Goal: Check status: Check status

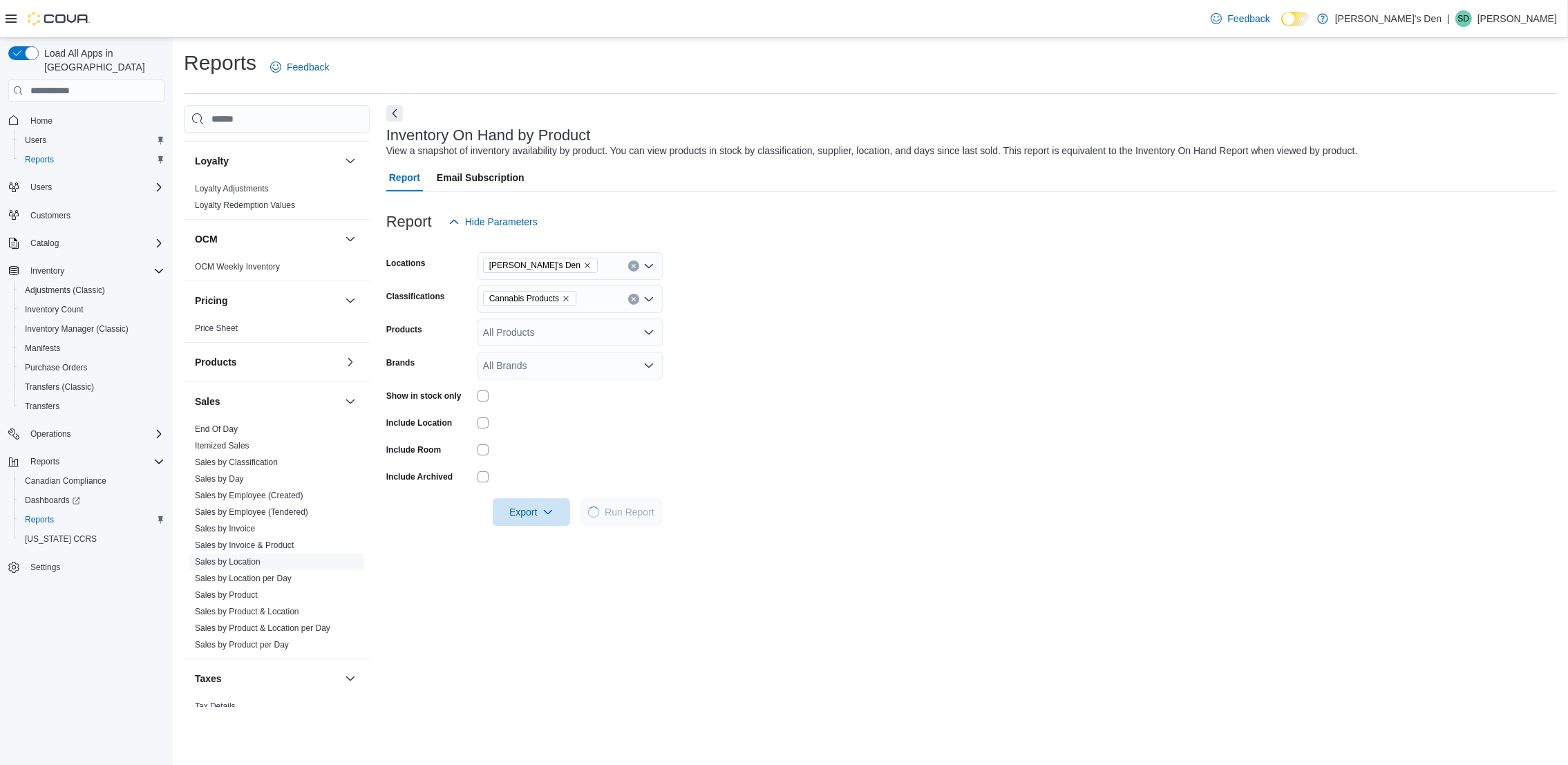
scroll to position [610, 0]
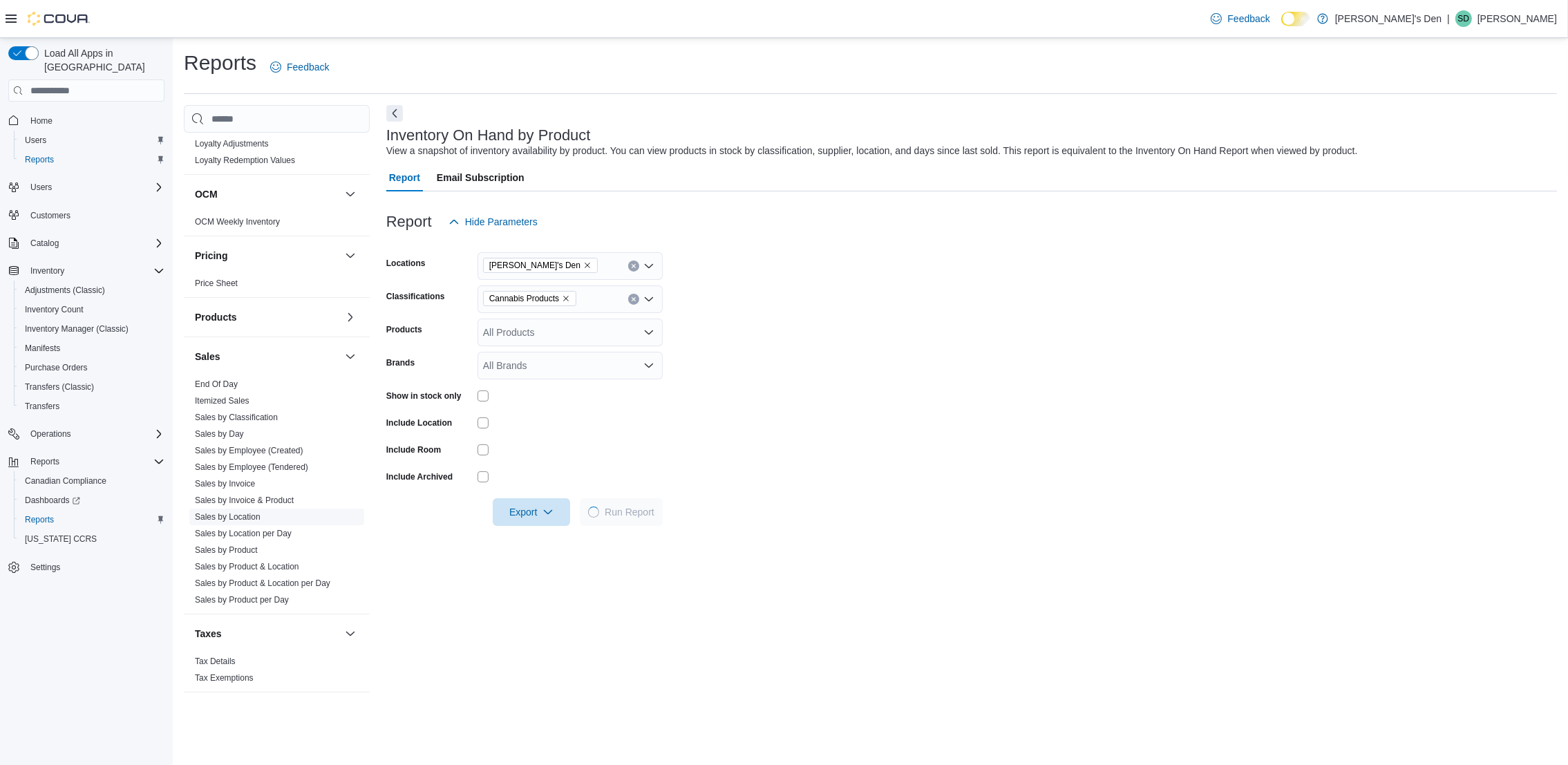
drag, startPoint x: 233, startPoint y: 518, endPoint x: 255, endPoint y: 515, distance: 22.2
click at [231, 518] on link "Sales by Location" at bounding box center [228, 516] width 66 height 10
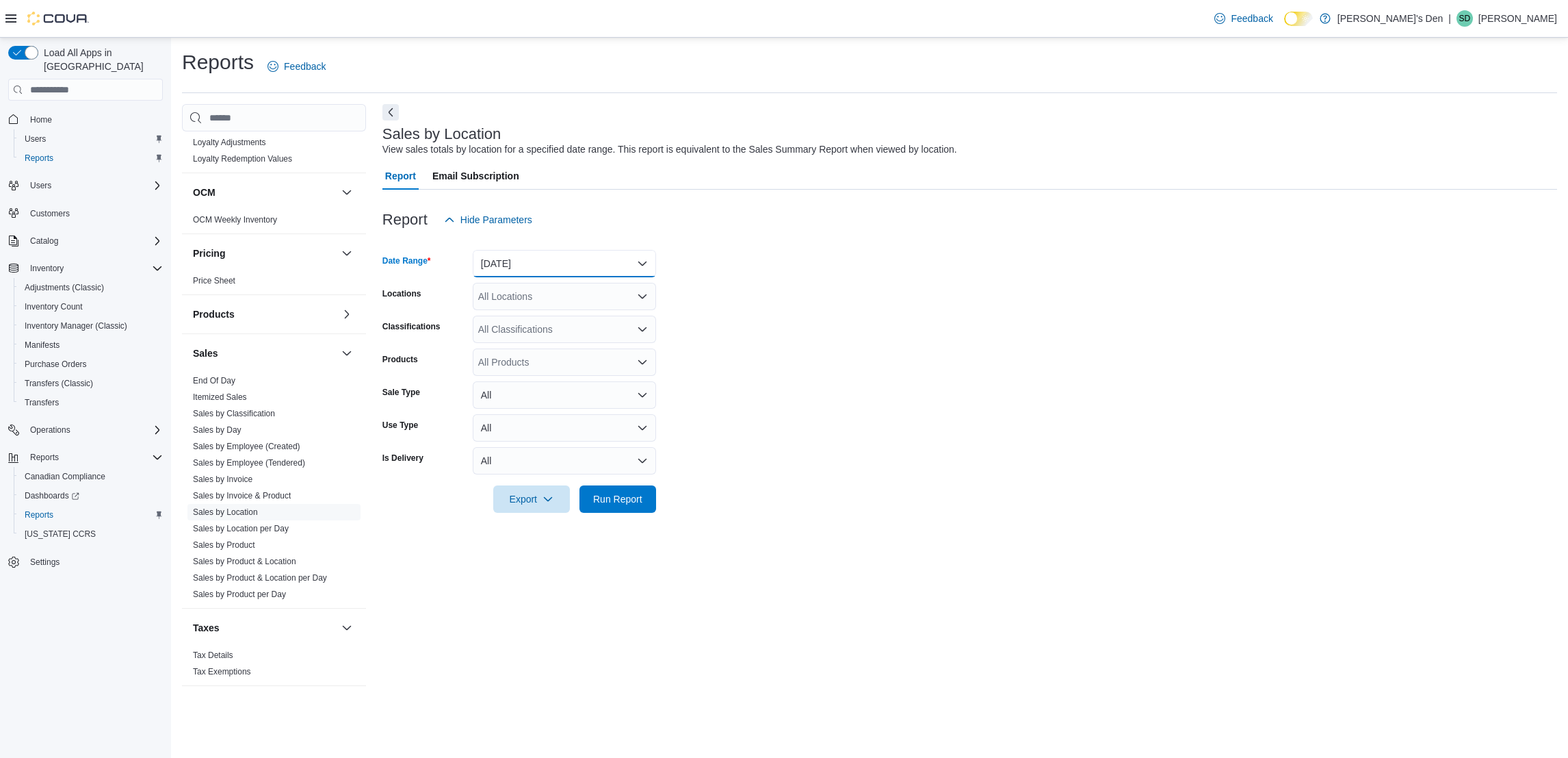
click at [541, 260] on button "[DATE]" at bounding box center [565, 264] width 184 height 28
click at [509, 317] on span "[DATE]" at bounding box center [573, 318] width 156 height 16
click at [604, 502] on span "Run Report" at bounding box center [617, 499] width 49 height 14
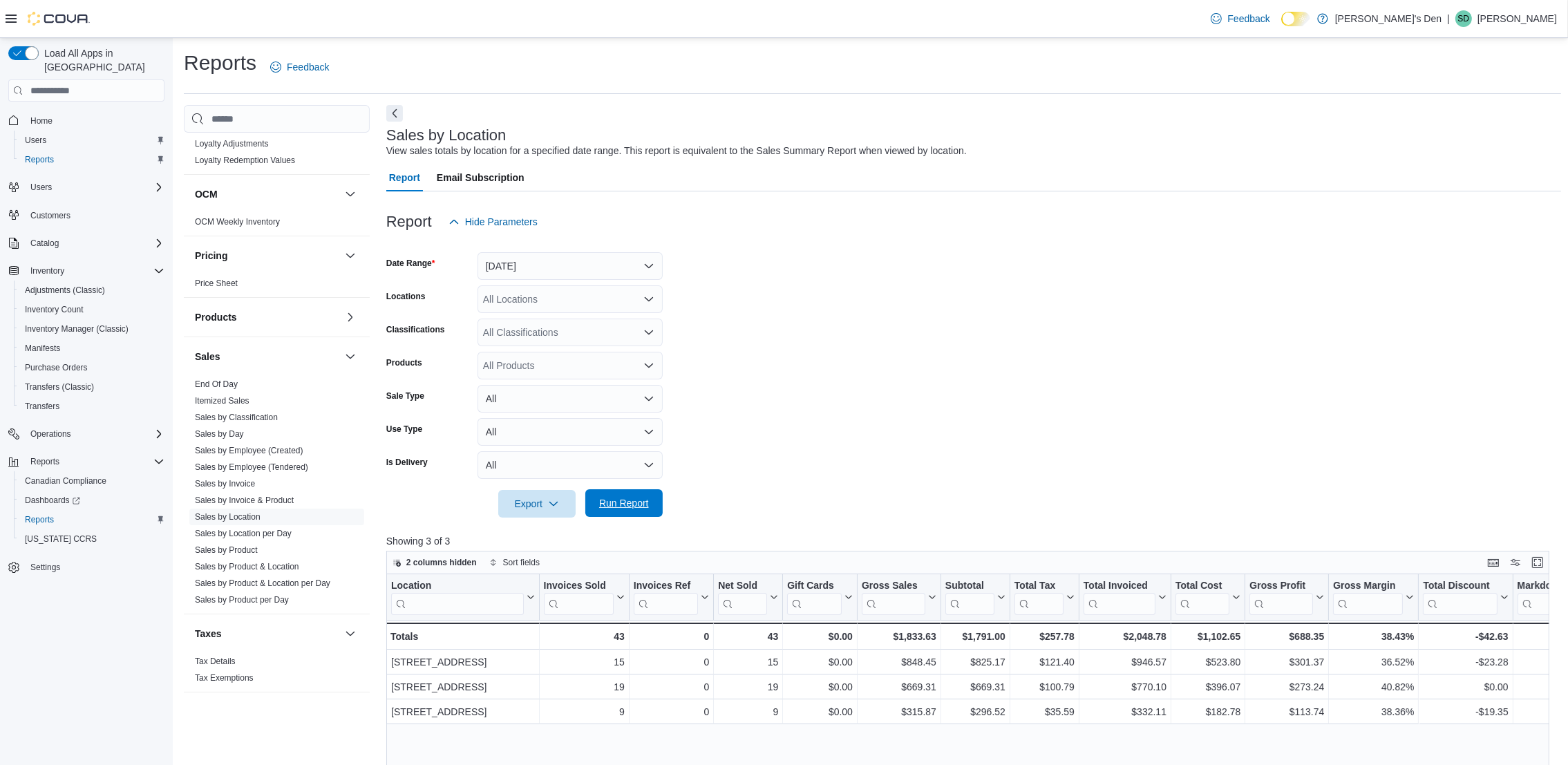
click at [616, 502] on span "Run Report" at bounding box center [623, 503] width 50 height 14
